Goal: Use online tool/utility: Utilize a website feature to perform a specific function

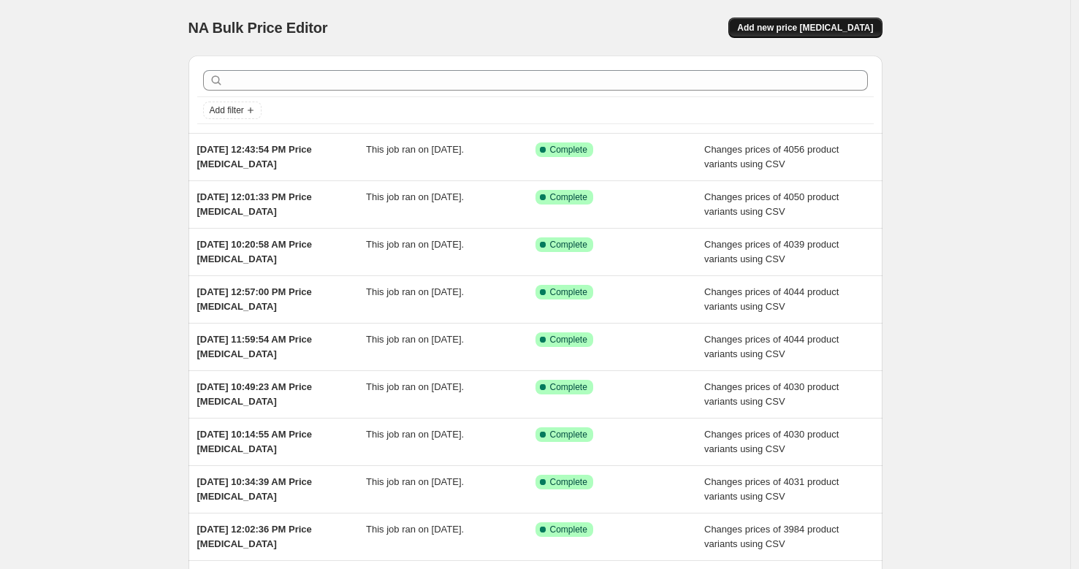
click at [882, 31] on button "Add new price [MEDICAL_DATA]" at bounding box center [804, 28] width 153 height 20
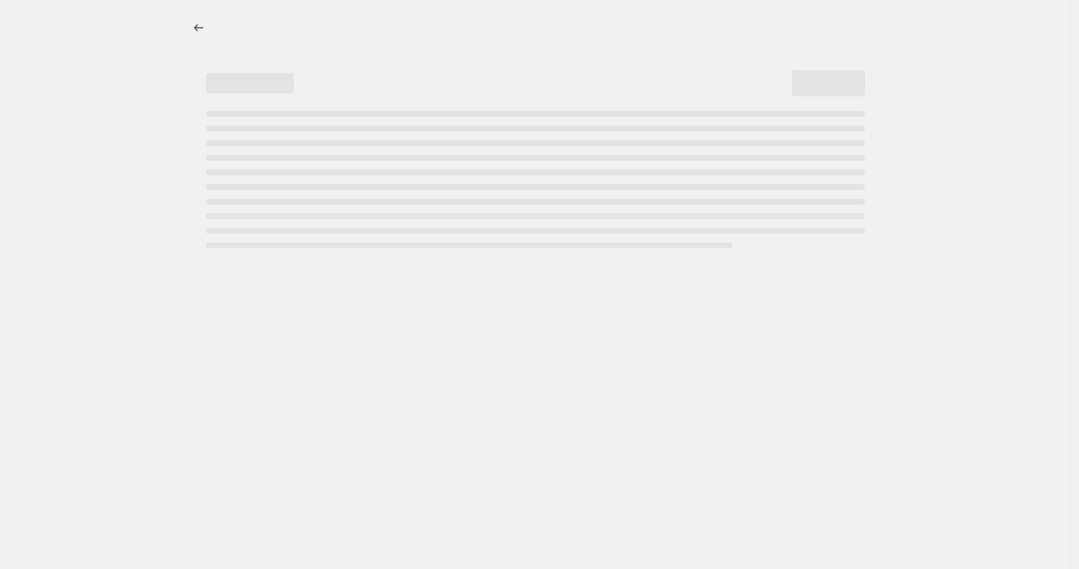
select select "percentage"
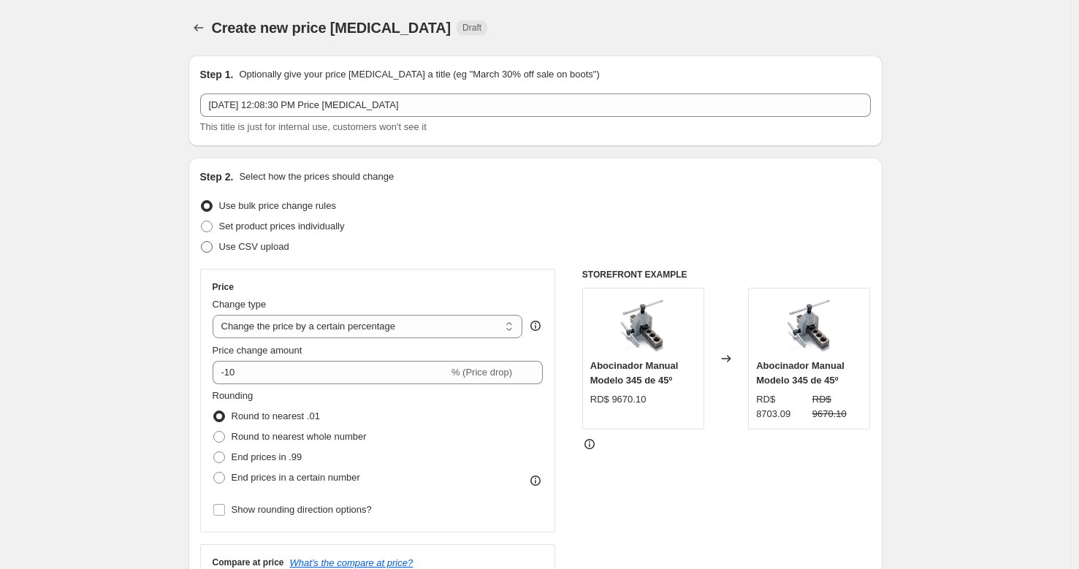
click at [289, 253] on span "Use CSV upload" at bounding box center [254, 247] width 70 height 15
click at [202, 242] on input "Use CSV upload" at bounding box center [201, 241] width 1 height 1
radio input "true"
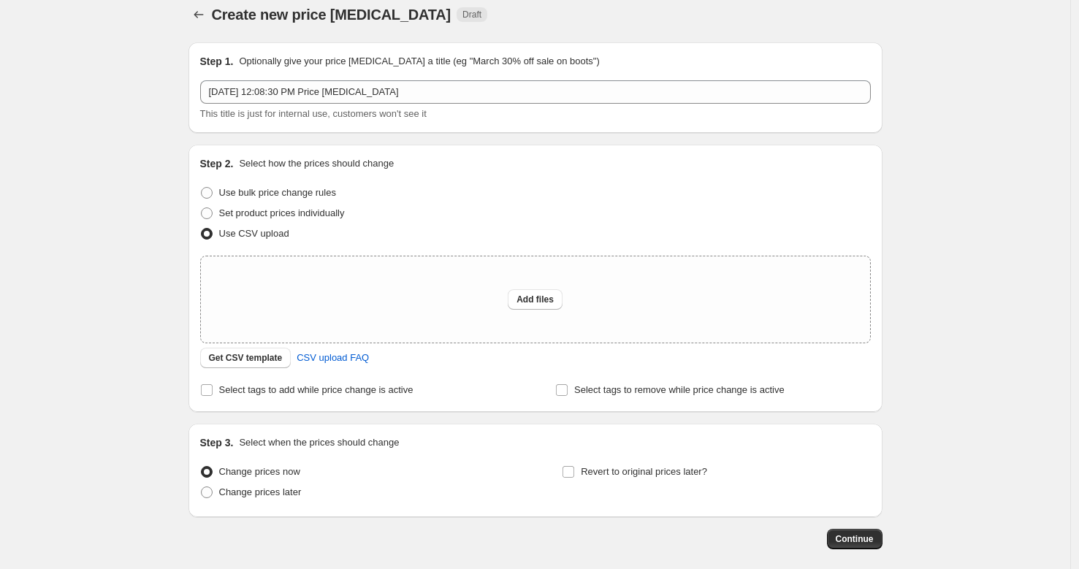
scroll to position [83, 0]
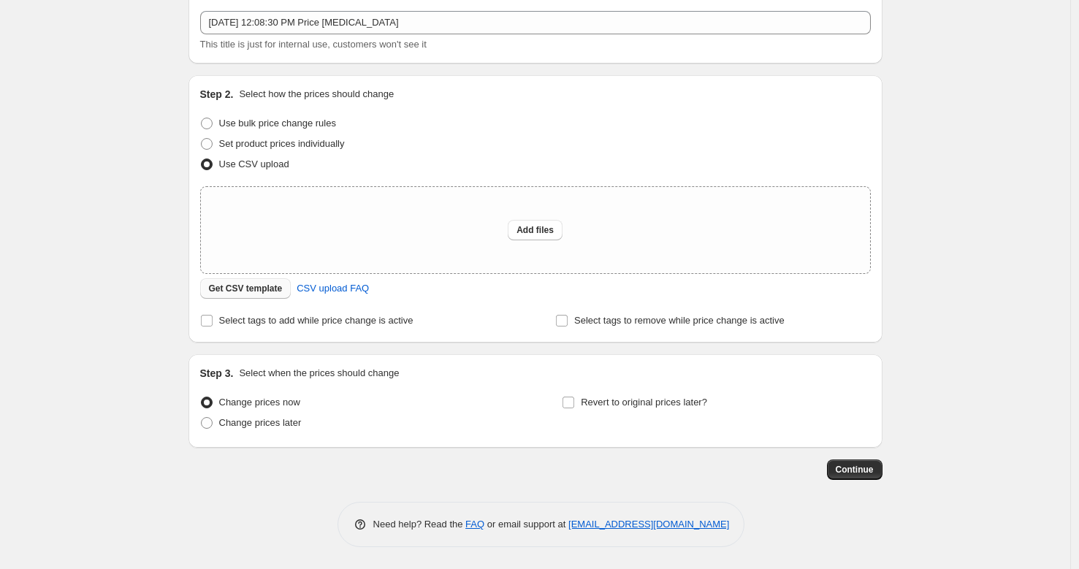
click at [263, 293] on span "Get CSV template" at bounding box center [246, 289] width 74 height 12
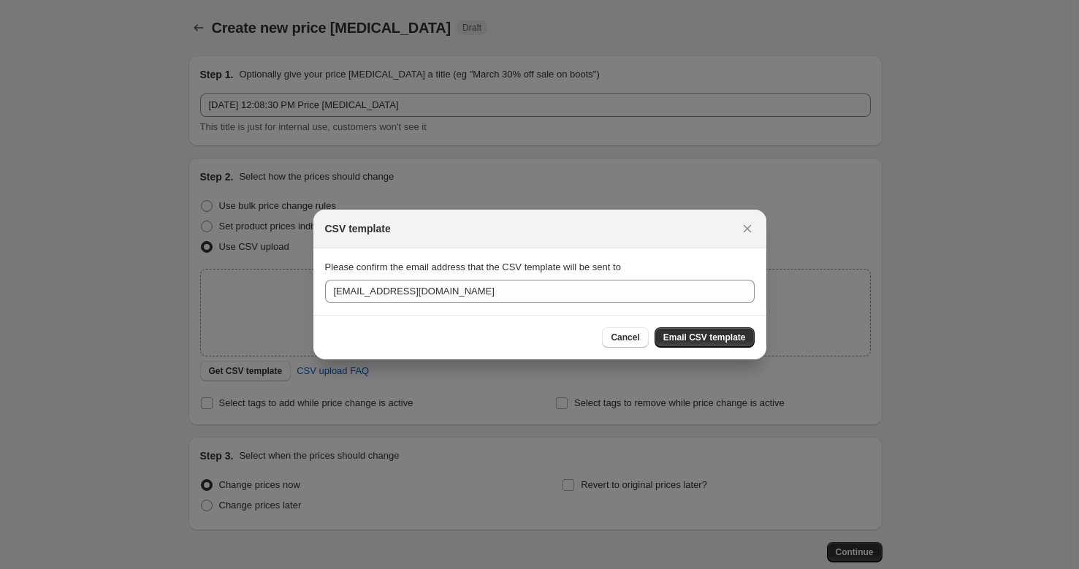
scroll to position [0, 0]
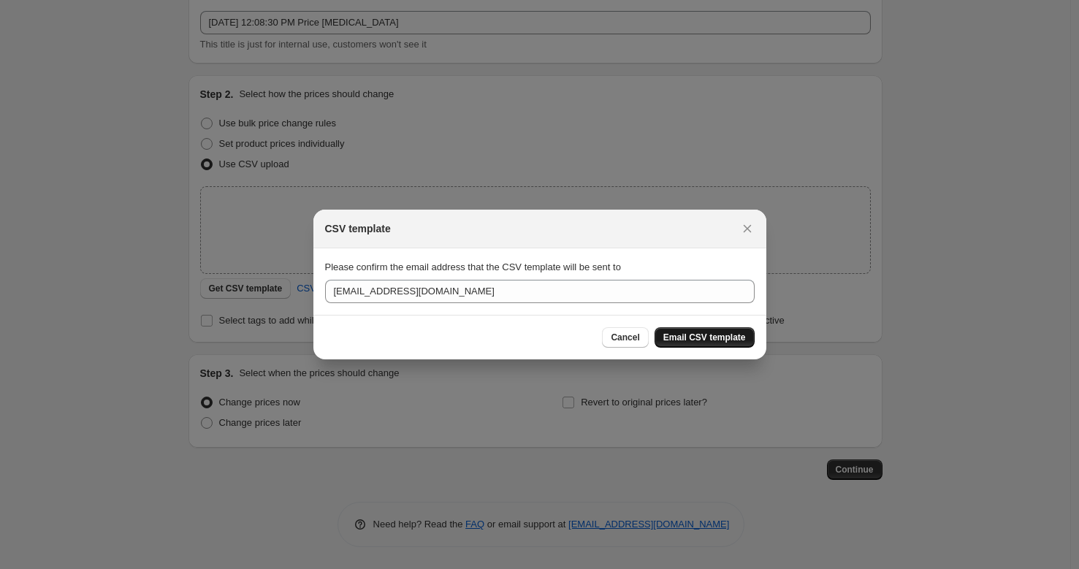
click at [720, 335] on span "Email CSV template" at bounding box center [704, 338] width 83 height 12
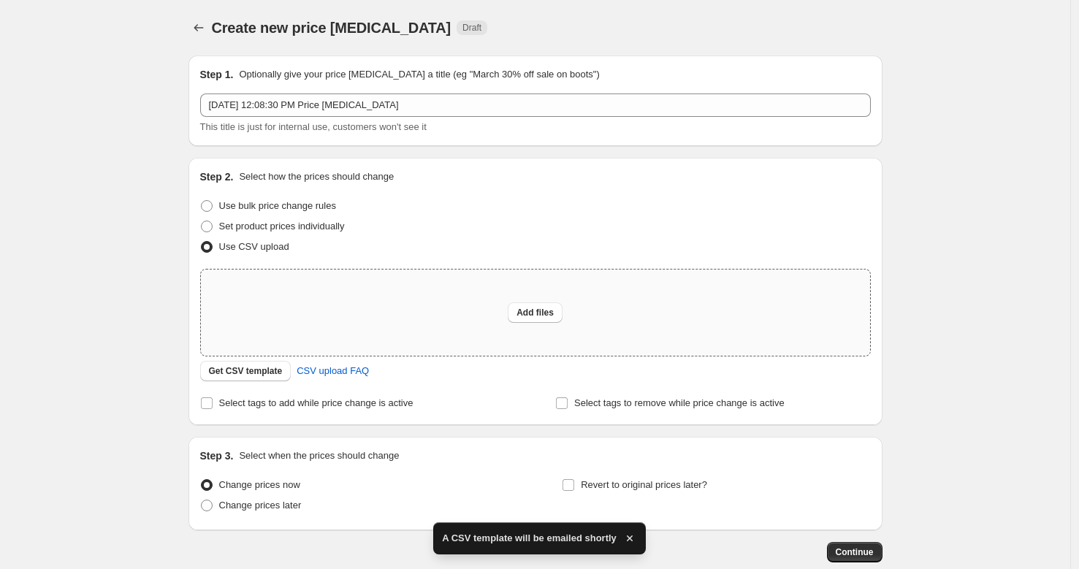
scroll to position [83, 0]
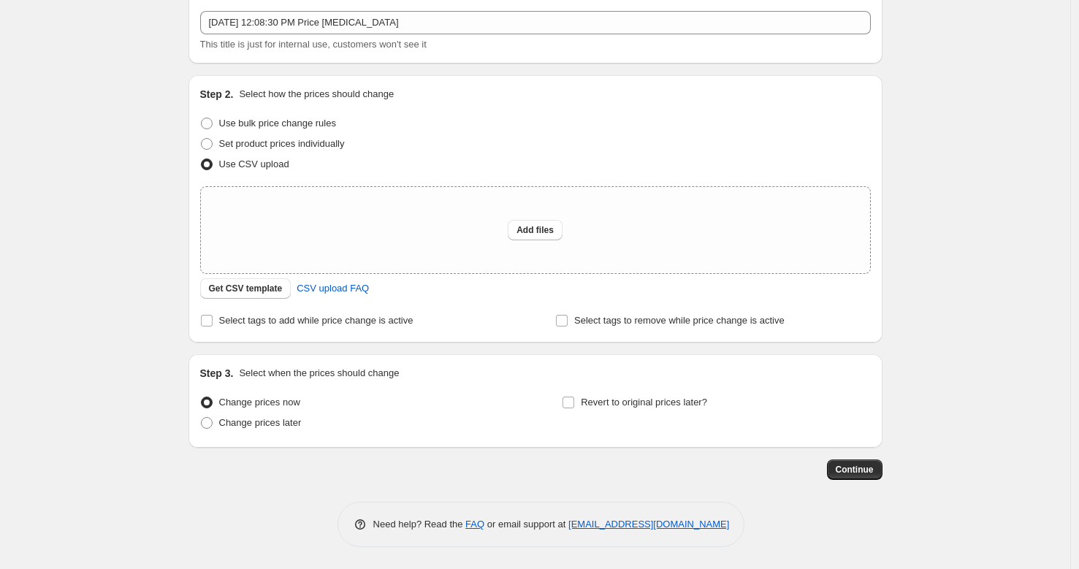
click at [39, 103] on div "Create new price change job. This page is ready Create new price change job Dra…" at bounding box center [535, 243] width 1070 height 652
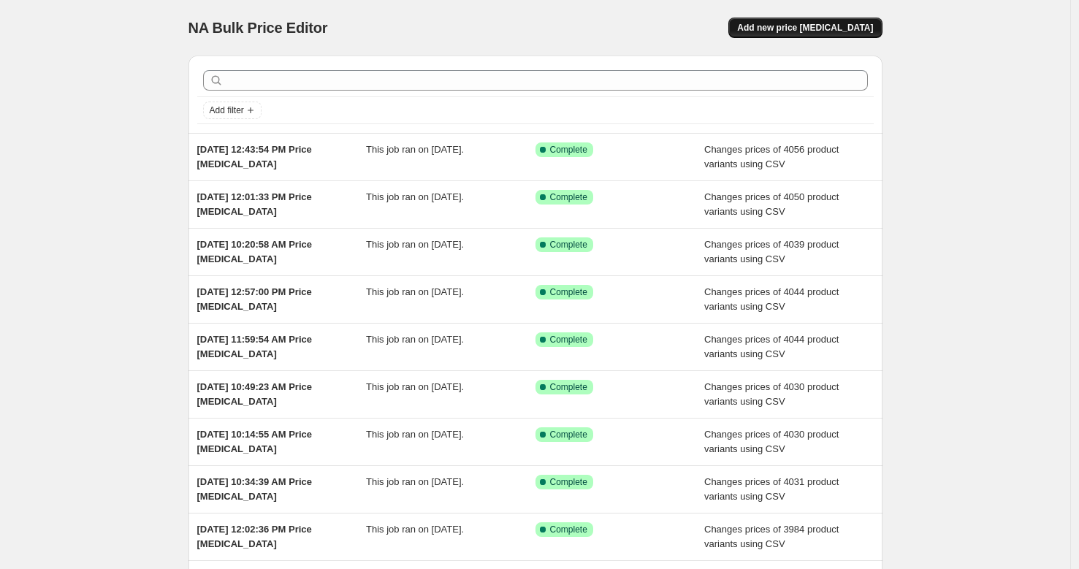
click at [881, 23] on button "Add new price [MEDICAL_DATA]" at bounding box center [804, 28] width 153 height 20
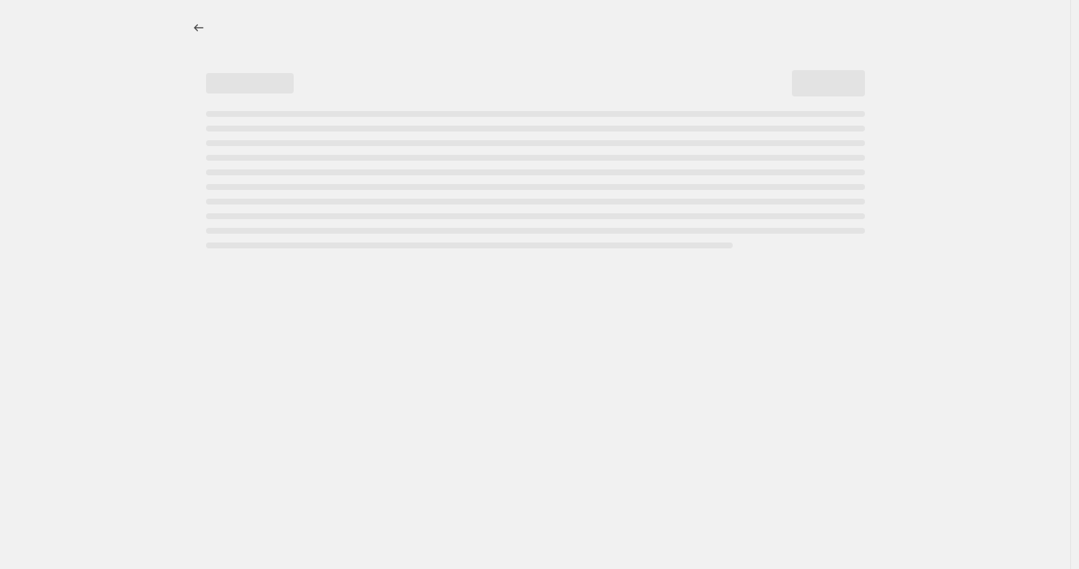
select select "percentage"
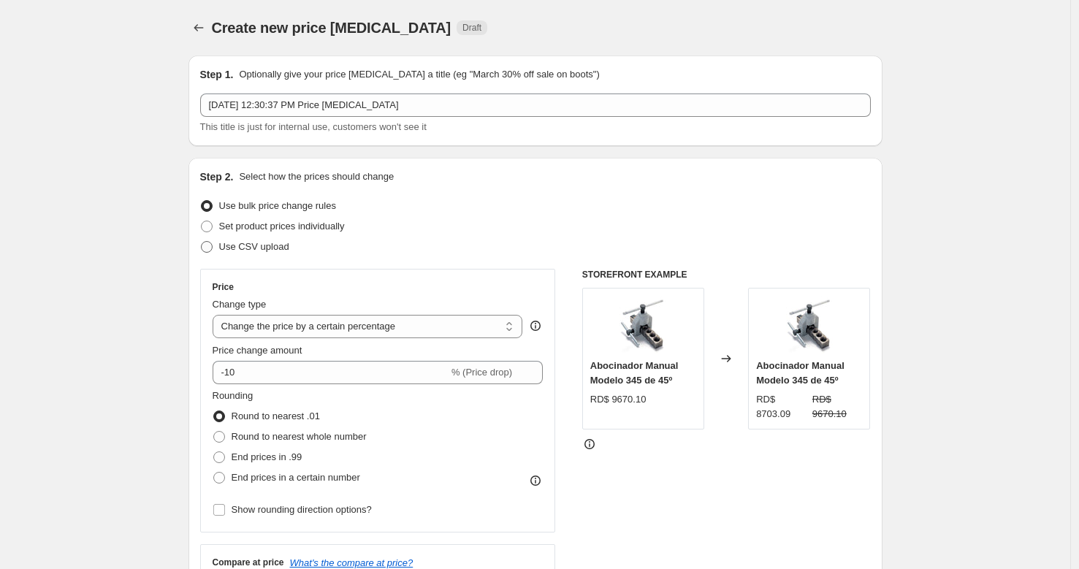
click at [248, 261] on div "Step 2. Select how the prices should change Use bulk price change rules Set pro…" at bounding box center [535, 414] width 671 height 490
click at [251, 255] on label "Use CSV upload" at bounding box center [244, 247] width 89 height 20
click at [202, 242] on input "Use CSV upload" at bounding box center [201, 241] width 1 height 1
radio input "true"
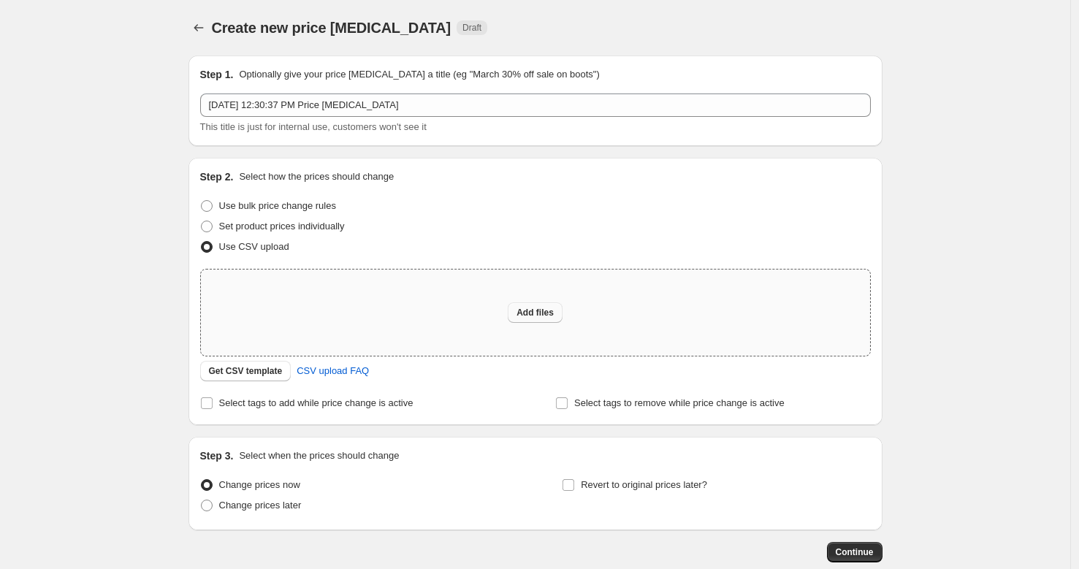
click at [531, 316] on span "Add files" at bounding box center [535, 313] width 37 height 12
type input "C:\fakepath\csv_template_user_32036.1"
click at [523, 300] on div "Add files" at bounding box center [535, 313] width 669 height 86
type input "C:\fakepath\Hoja de cálculo sin título - Hoja 1.csv"
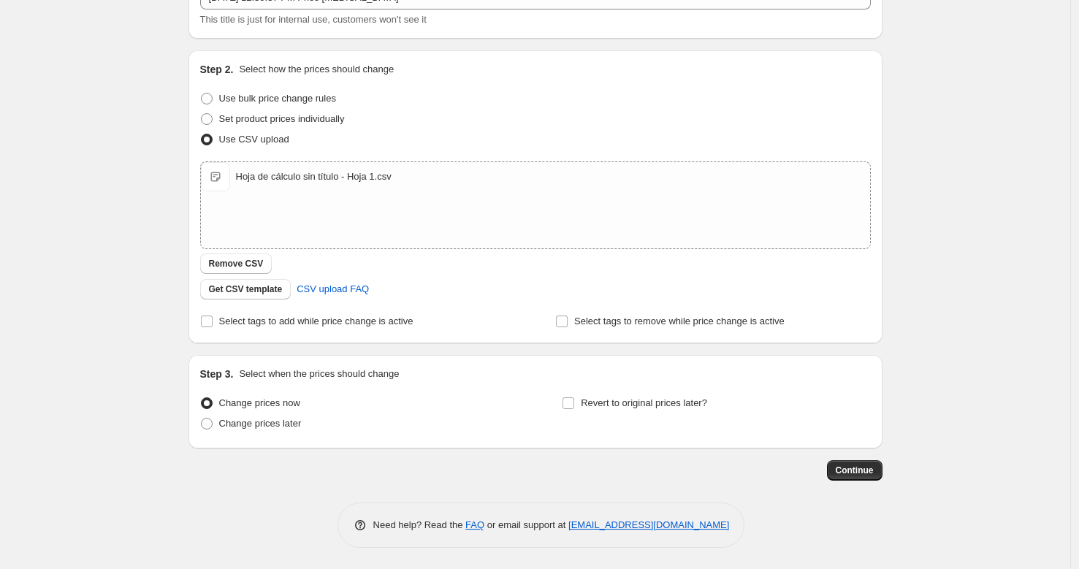
scroll to position [108, 0]
click at [852, 465] on span "Continue" at bounding box center [855, 470] width 38 height 12
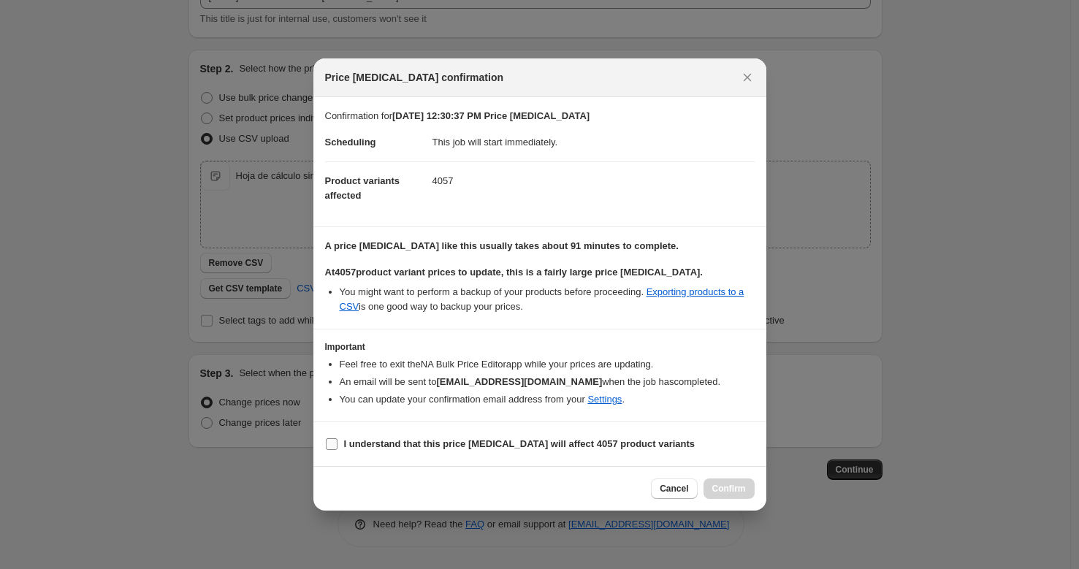
click at [404, 439] on b "I understand that this price change job will affect 4057 product variants" at bounding box center [519, 443] width 351 height 11
click at [338, 439] on input "I understand that this price change job will affect 4057 product variants" at bounding box center [332, 444] width 12 height 12
checkbox input "true"
click at [722, 494] on span "Confirm" at bounding box center [729, 489] width 34 height 12
